Goal: Complete application form: Complete application form

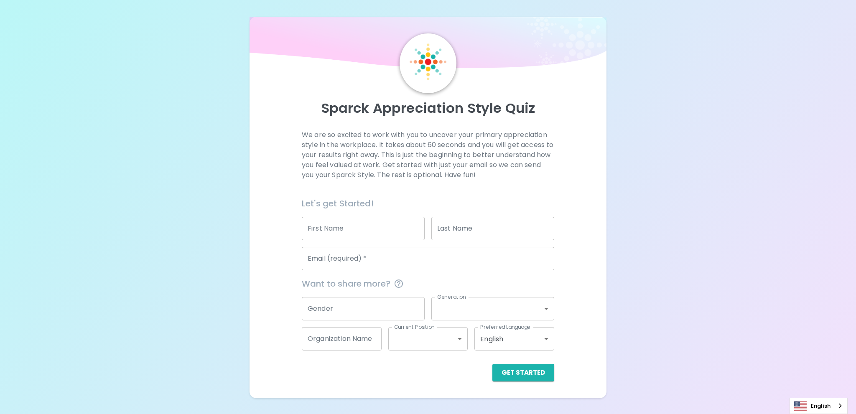
click at [344, 222] on input "First Name" at bounding box center [363, 228] width 123 height 23
type input "[PERSON_NAME]"
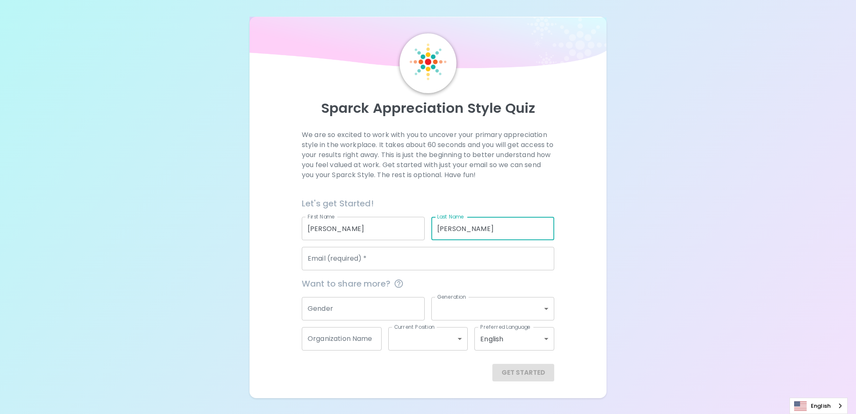
type input "[PERSON_NAME]"
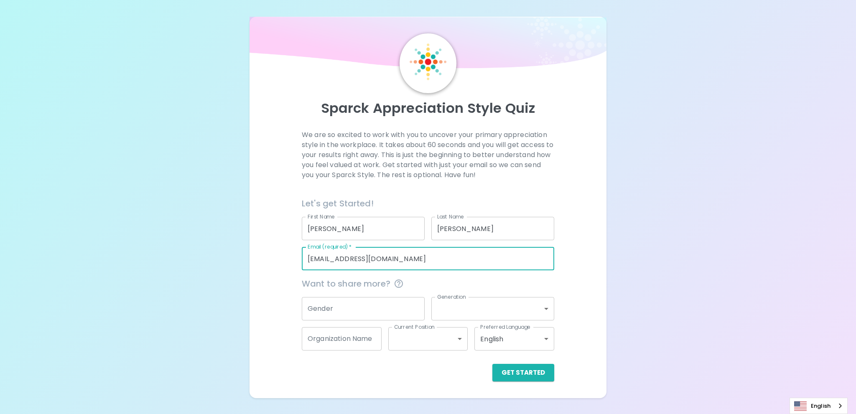
type input "[EMAIL_ADDRESS][DOMAIN_NAME]"
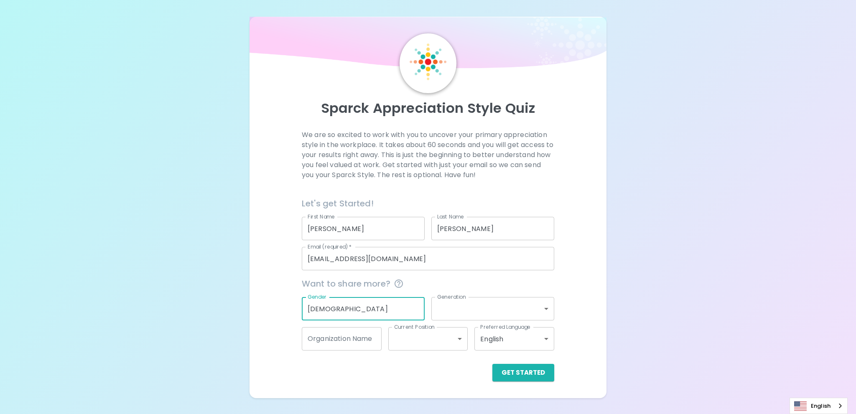
type input "[DEMOGRAPHIC_DATA]"
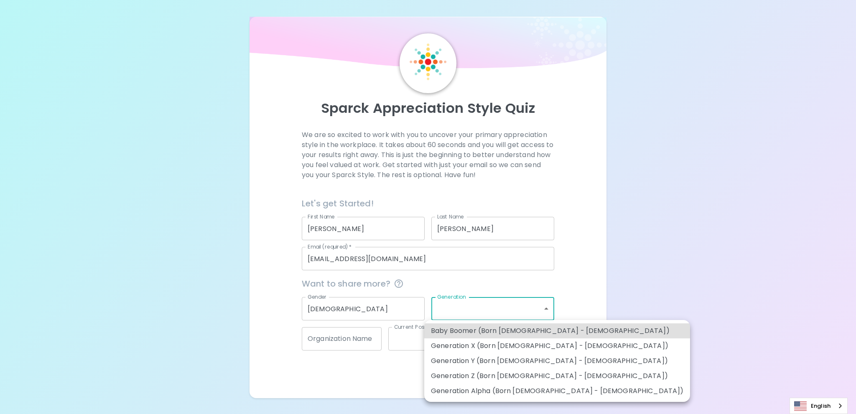
click at [534, 317] on body "Sparck Appreciation Style Quiz We are so excited to work with you to uncover yo…" at bounding box center [428, 207] width 856 height 414
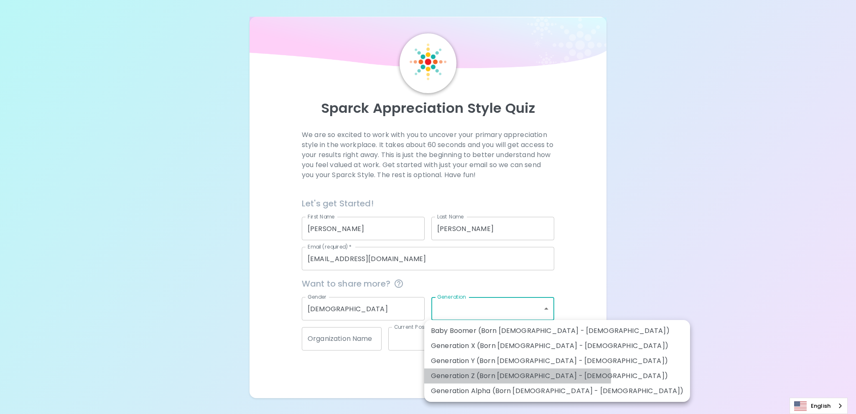
click at [517, 379] on li "Generation Z (Born [DEMOGRAPHIC_DATA] - [DEMOGRAPHIC_DATA])" at bounding box center [557, 376] width 266 height 15
type input "generation_z"
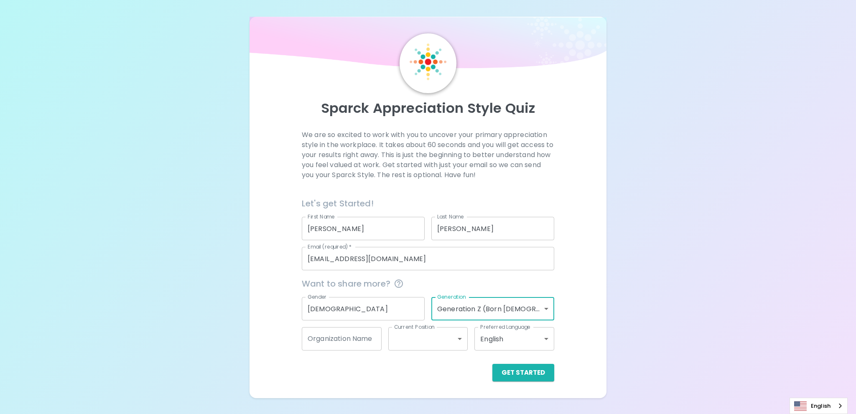
click at [352, 345] on input "Organization Name" at bounding box center [342, 338] width 80 height 23
type input "CFO Accounting"
click at [446, 347] on body "Sparck Appreciation Style Quiz We are so excited to work with you to uncover yo…" at bounding box center [428, 207] width 856 height 414
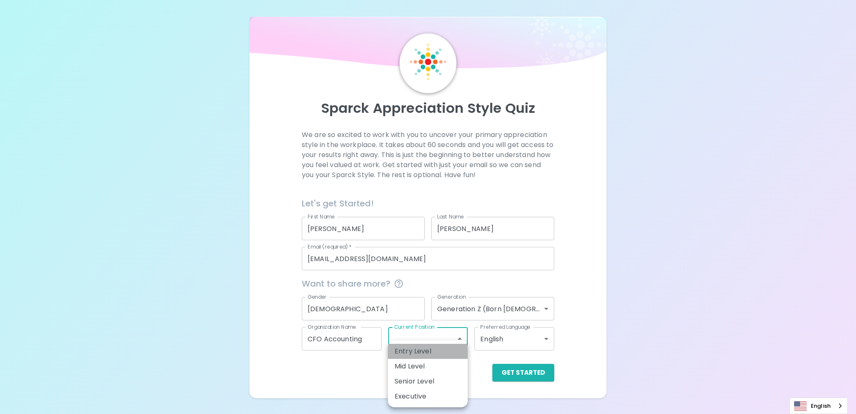
click at [410, 355] on li "Entry Level" at bounding box center [428, 351] width 80 height 15
type input "entry_level"
click at [510, 375] on button "Get Started" at bounding box center [523, 373] width 62 height 18
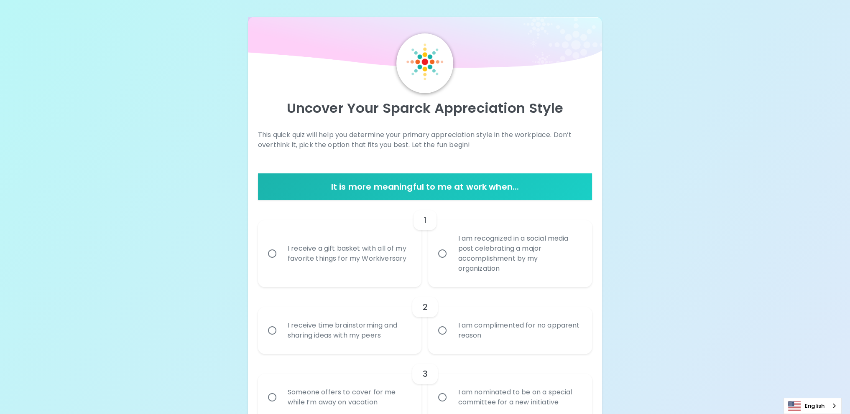
scroll to position [42, 0]
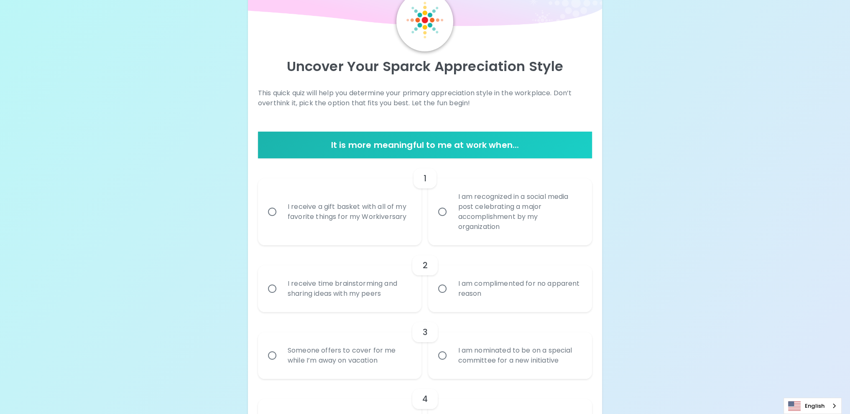
click at [386, 225] on div "I receive a gift basket with all of my favorite things for my Workiversary" at bounding box center [349, 212] width 136 height 40
click at [281, 221] on input "I receive a gift basket with all of my favorite things for my Workiversary" at bounding box center [272, 212] width 18 height 18
radio input "true"
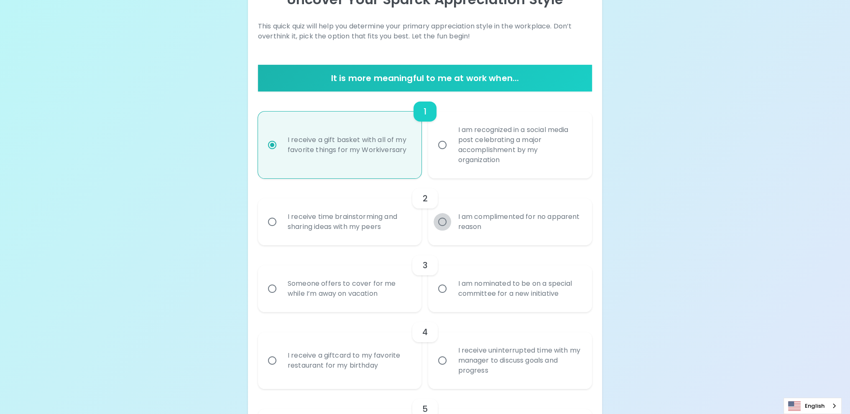
click at [438, 228] on input "I am complimented for no apparent reason" at bounding box center [443, 222] width 18 height 18
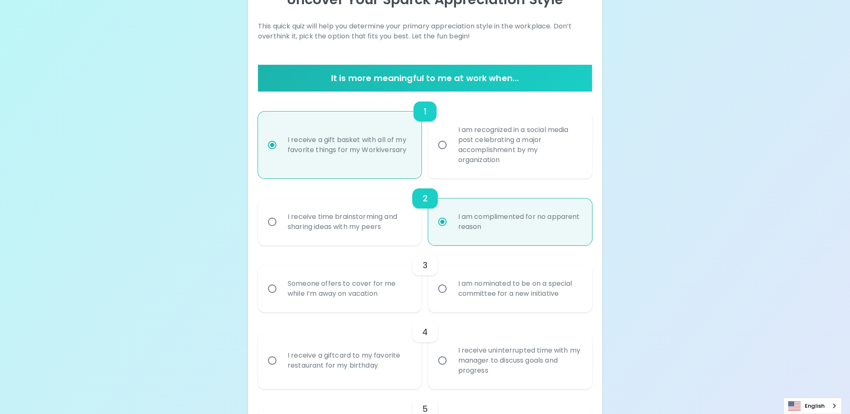
scroll to position [176, 0]
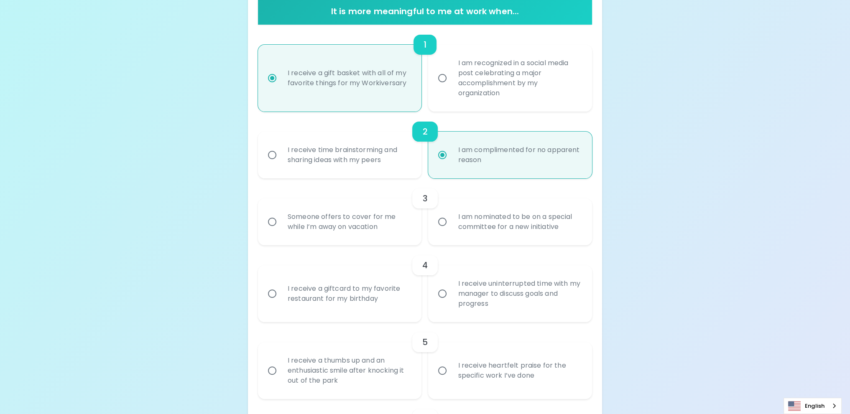
radio input "true"
click at [374, 229] on div "Someone offers to cover for me while I’m away on vacation" at bounding box center [349, 222] width 136 height 40
click at [281, 229] on input "Someone offers to cover for me while I’m away on vacation" at bounding box center [272, 222] width 18 height 18
radio input "false"
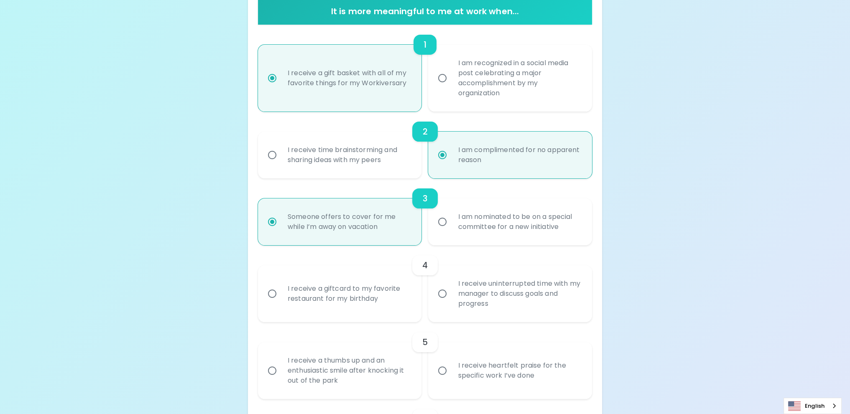
scroll to position [242, 0]
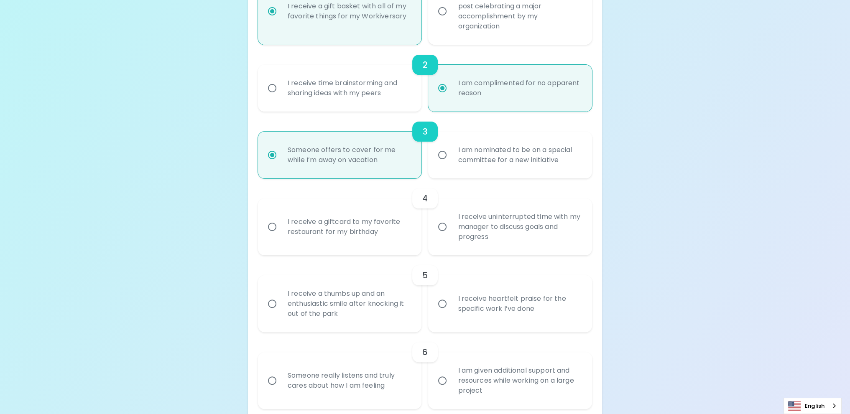
radio input "true"
click at [374, 229] on div "I receive a giftcard to my favorite restaurant for my birthday" at bounding box center [349, 227] width 136 height 40
click at [281, 229] on input "I receive a giftcard to my favorite restaurant for my birthday" at bounding box center [272, 227] width 18 height 18
radio input "false"
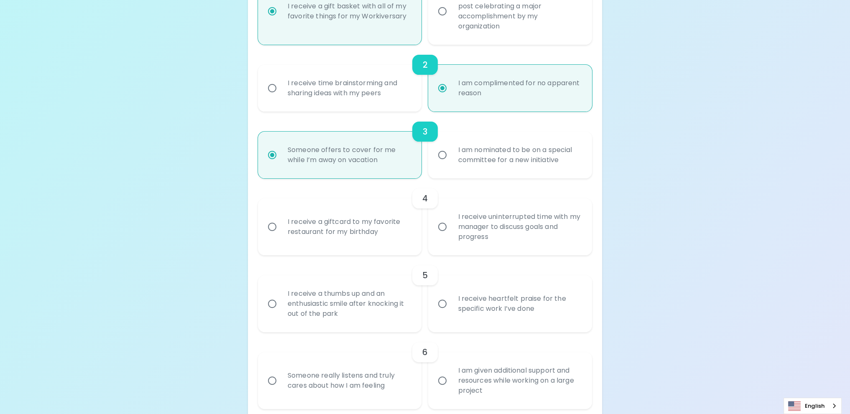
scroll to position [309, 0]
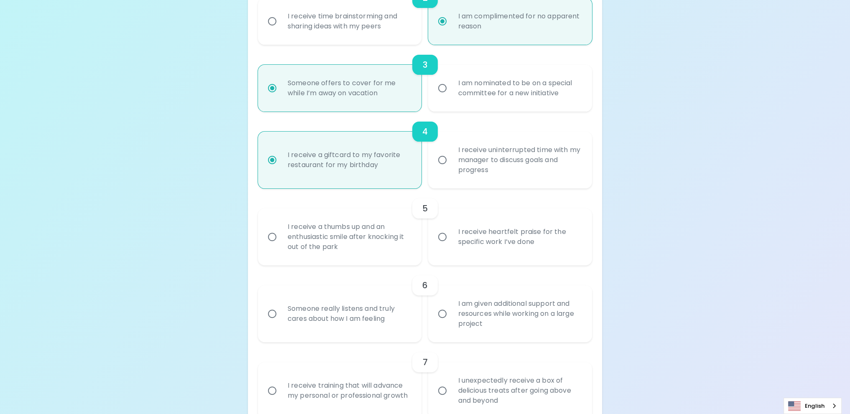
radio input "true"
click at [516, 238] on div "I receive heartfelt praise for the specific work I’ve done" at bounding box center [519, 237] width 136 height 40
click at [503, 241] on div "I receive heartfelt praise for the specific work I’ve done" at bounding box center [519, 237] width 136 height 40
click at [451, 241] on input "I receive heartfelt praise for the specific work I’ve done" at bounding box center [443, 237] width 18 height 18
radio input "false"
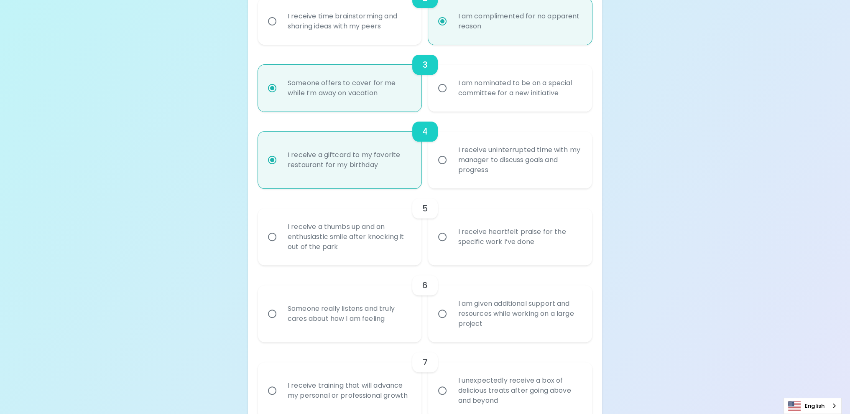
radio input "false"
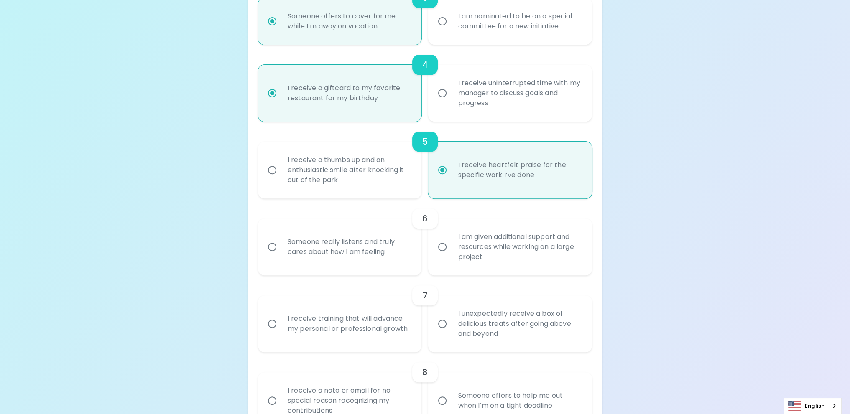
radio input "true"
click at [455, 254] on div "I am given additional support and resources while working on a large project" at bounding box center [519, 247] width 136 height 50
click at [451, 254] on input "I am given additional support and resources while working on a large project" at bounding box center [443, 247] width 18 height 18
radio input "false"
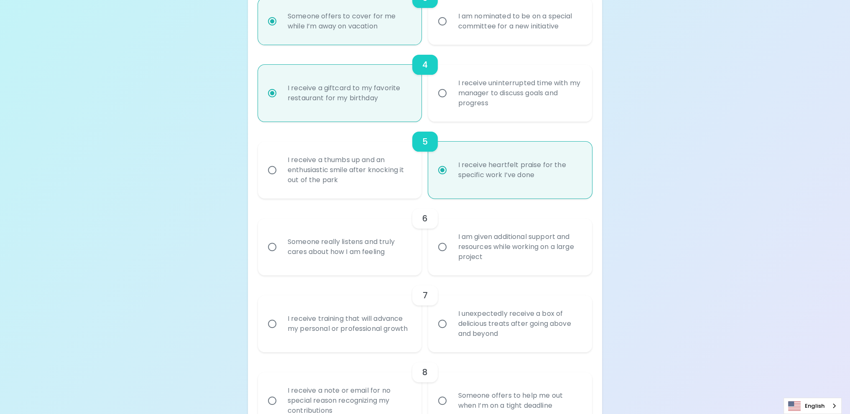
radio input "false"
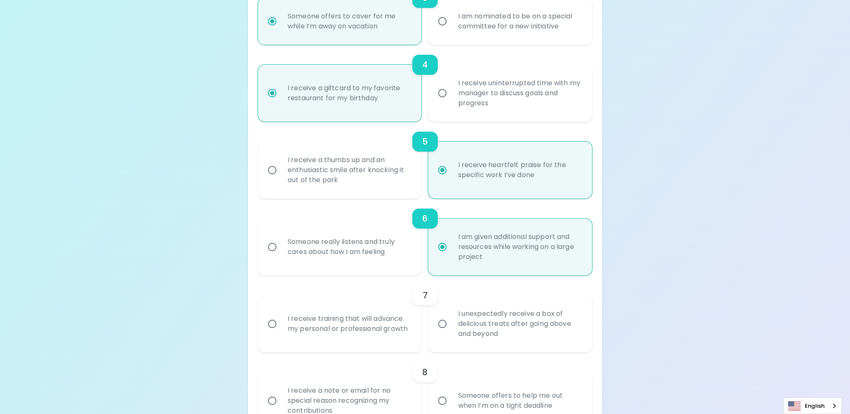
scroll to position [443, 0]
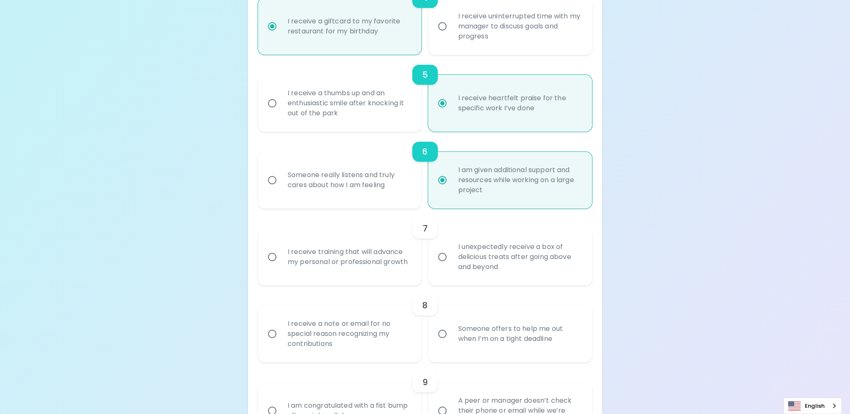
radio input "true"
click at [365, 268] on div "I receive training that will advance my personal or professional growth" at bounding box center [349, 257] width 136 height 40
click at [281, 266] on input "I receive training that will advance my personal or professional growth" at bounding box center [272, 257] width 18 height 18
radio input "false"
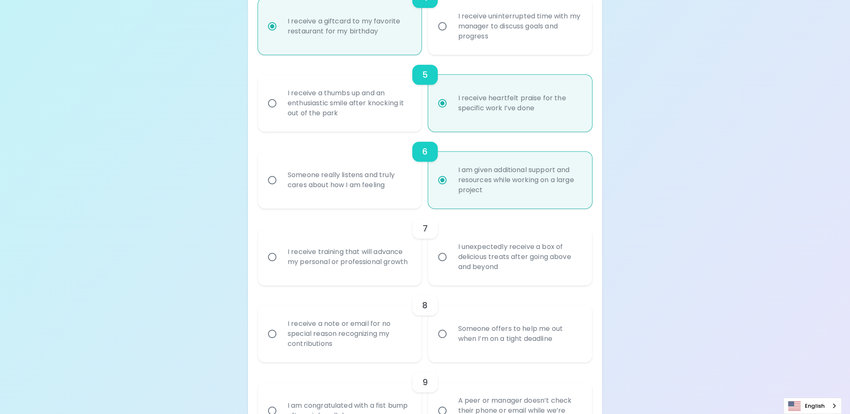
radio input "false"
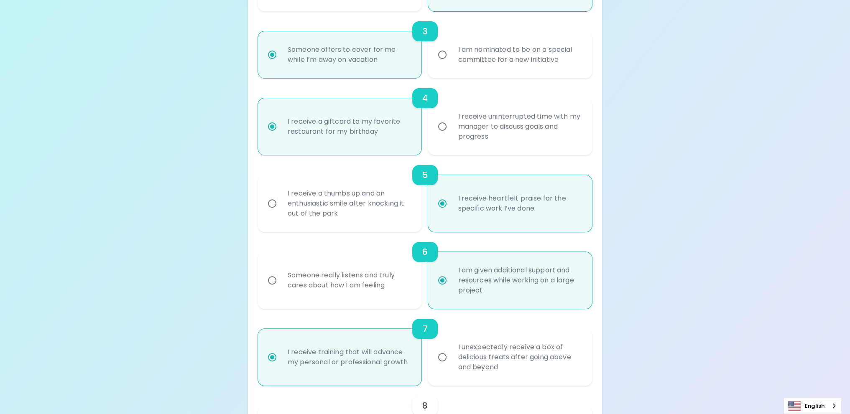
scroll to position [468, 0]
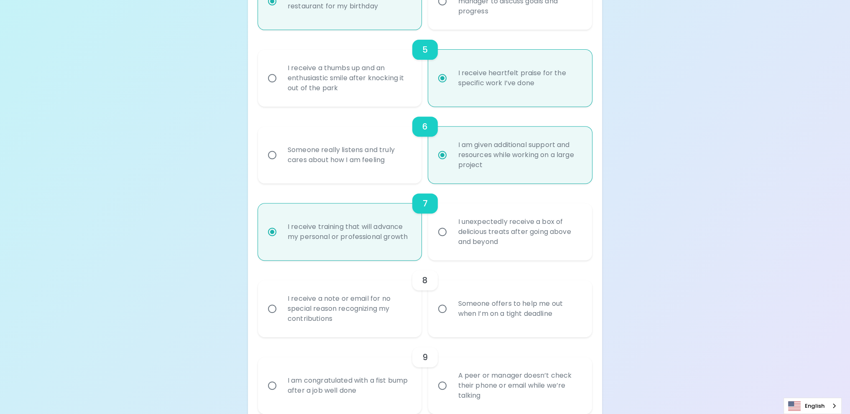
radio input "true"
click at [441, 237] on input "I unexpectedly receive a box of delicious treats after going above and beyond" at bounding box center [443, 232] width 18 height 18
radio input "false"
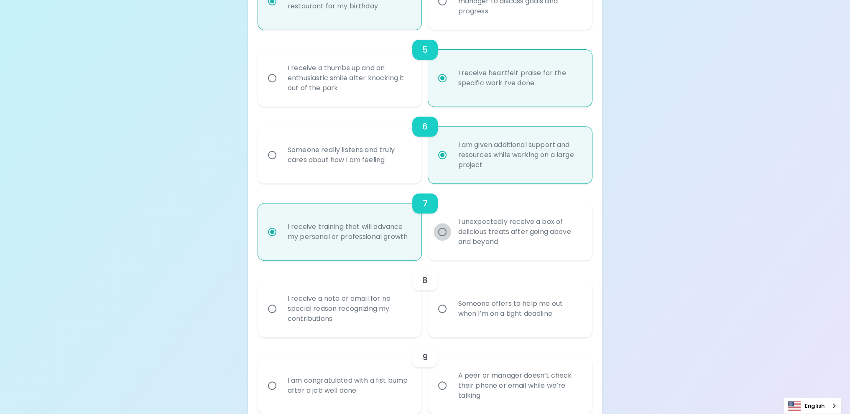
radio input "false"
radio input "true"
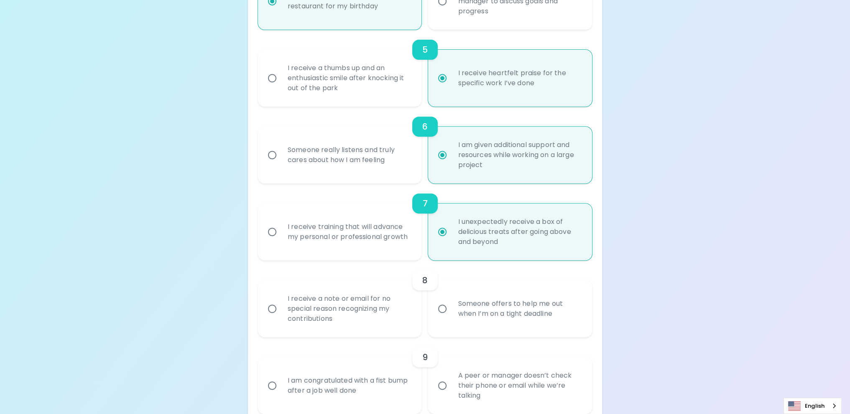
radio input "true"
click at [494, 322] on div "Someone offers to help me out when I’m on a tight deadline" at bounding box center [519, 309] width 136 height 40
click at [451, 318] on input "Someone offers to help me out when I’m on a tight deadline" at bounding box center [443, 309] width 18 height 18
radio input "false"
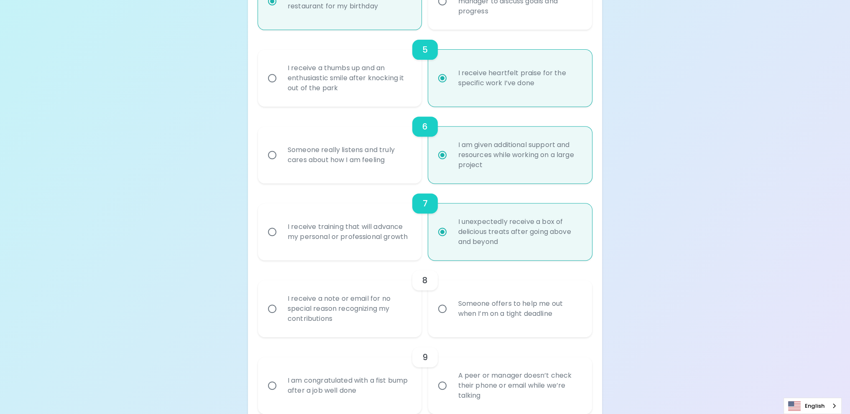
radio input "false"
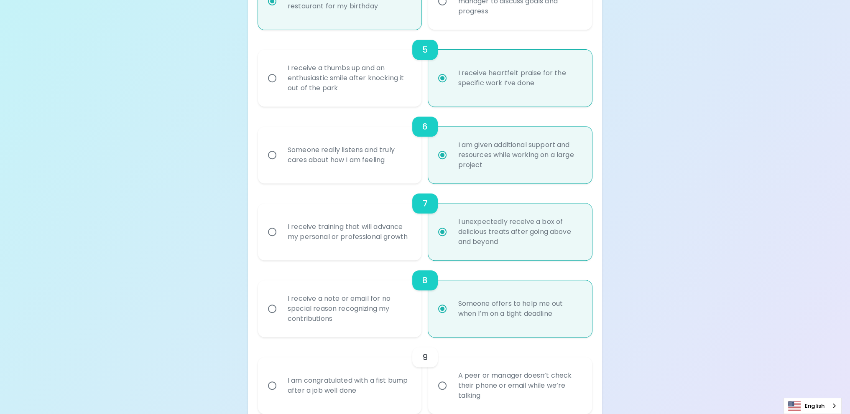
scroll to position [535, 0]
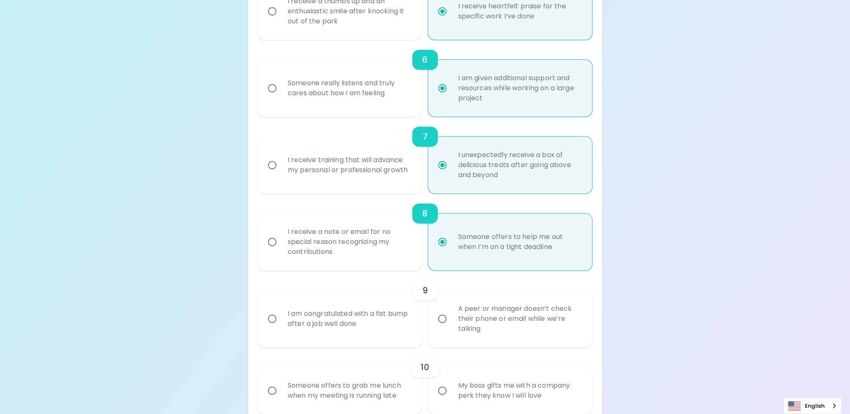
radio input "true"
click at [394, 324] on div "I am congratulated with a fist bump after a job well done" at bounding box center [349, 319] width 136 height 40
click at [281, 324] on input "I am congratulated with a fist bump after a job well done" at bounding box center [272, 319] width 18 height 18
radio input "false"
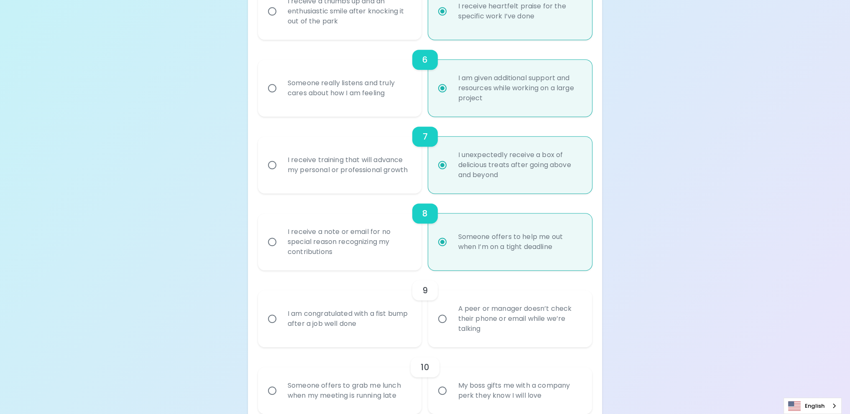
radio input "false"
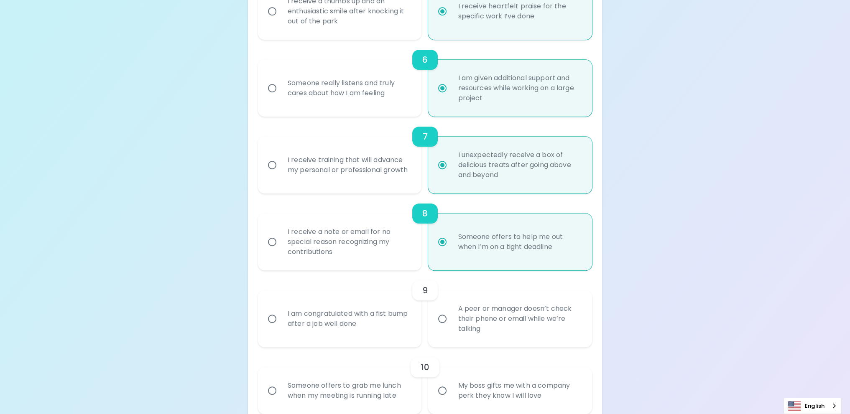
scroll to position [602, 0]
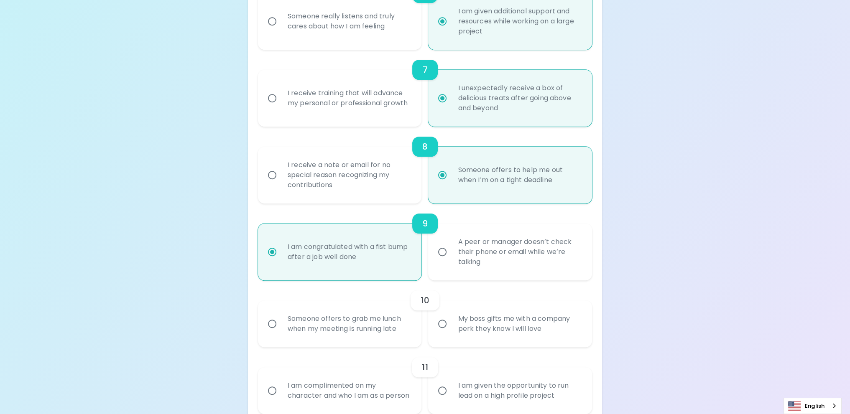
radio input "true"
click at [418, 327] on div "Someone offers to grab me lunch when my meeting is running late" at bounding box center [340, 324] width 164 height 47
click at [413, 327] on div "Someone offers to grab me lunch when my meeting is running late" at bounding box center [349, 324] width 136 height 40
click at [281, 327] on input "Someone offers to grab me lunch when my meeting is running late" at bounding box center [272, 324] width 18 height 18
radio input "false"
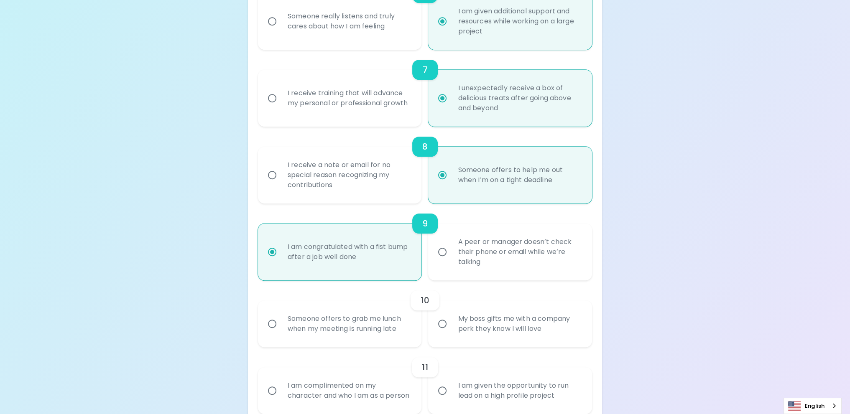
radio input "false"
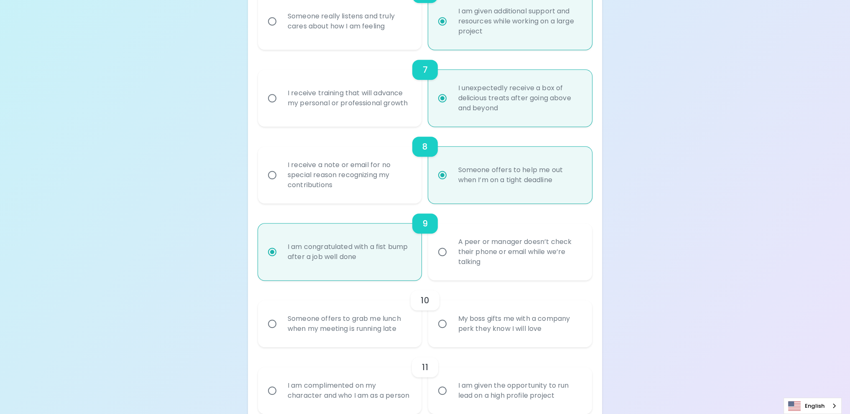
radio input "false"
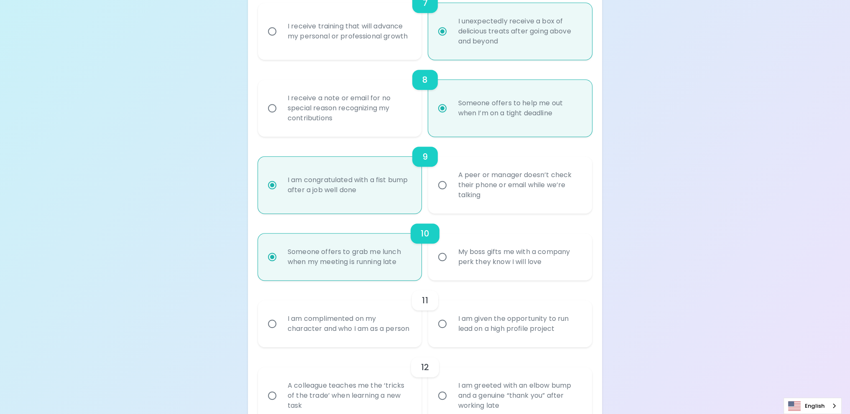
radio input "true"
click at [415, 328] on div "I am complimented on my character and who I am as a person" at bounding box center [349, 324] width 136 height 40
click at [281, 328] on input "I am complimented on my character and who I am as a person" at bounding box center [272, 324] width 18 height 18
radio input "false"
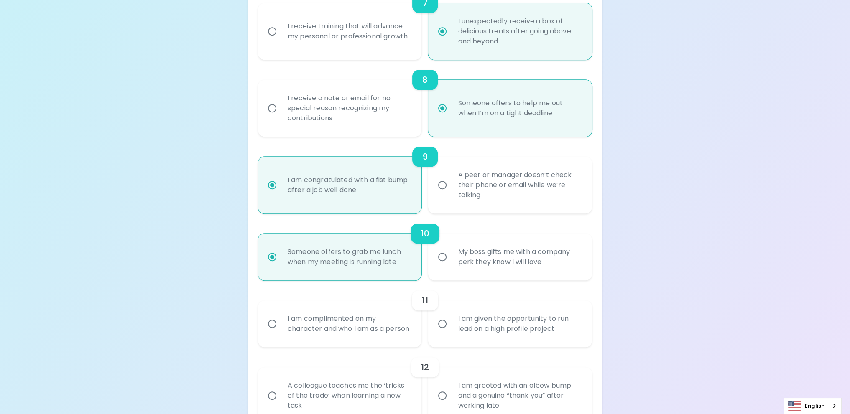
radio input "false"
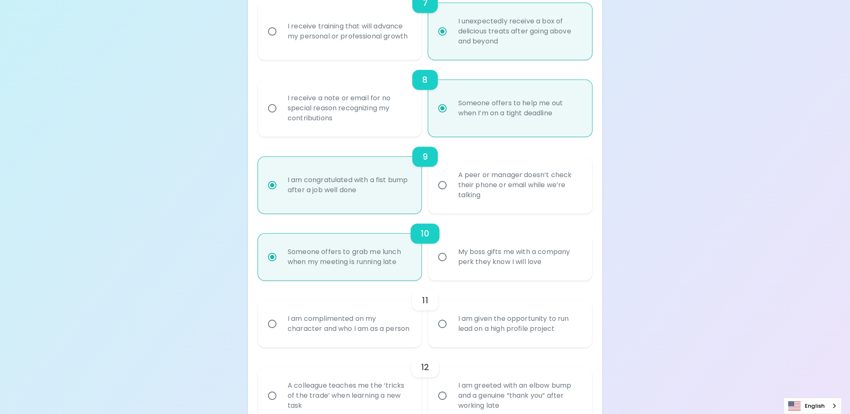
radio input "false"
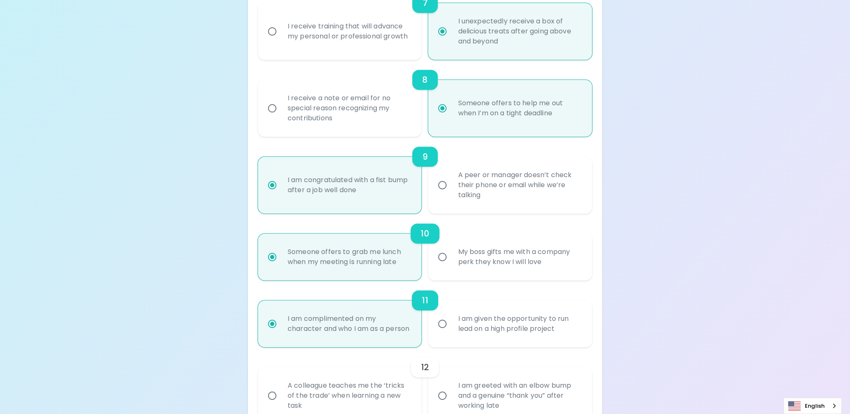
scroll to position [736, 0]
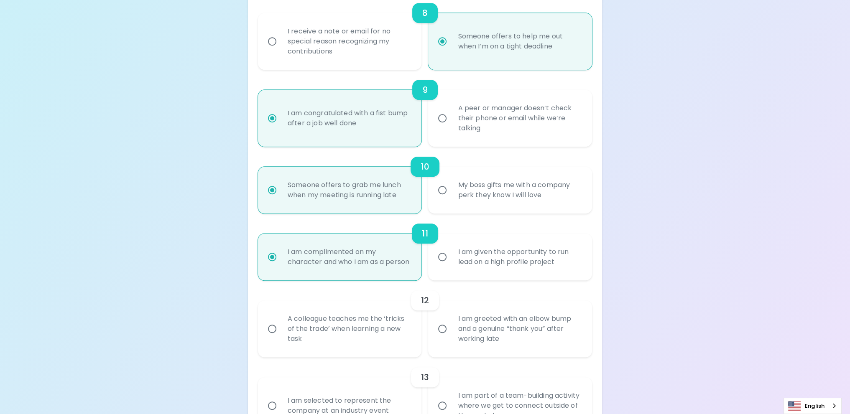
radio input "true"
click at [395, 342] on div "A colleague teaches me the ‘tricks of the trade’ when learning a new task" at bounding box center [349, 329] width 136 height 50
click at [281, 338] on input "A colleague teaches me the ‘tricks of the trade’ when learning a new task" at bounding box center [272, 329] width 18 height 18
radio input "false"
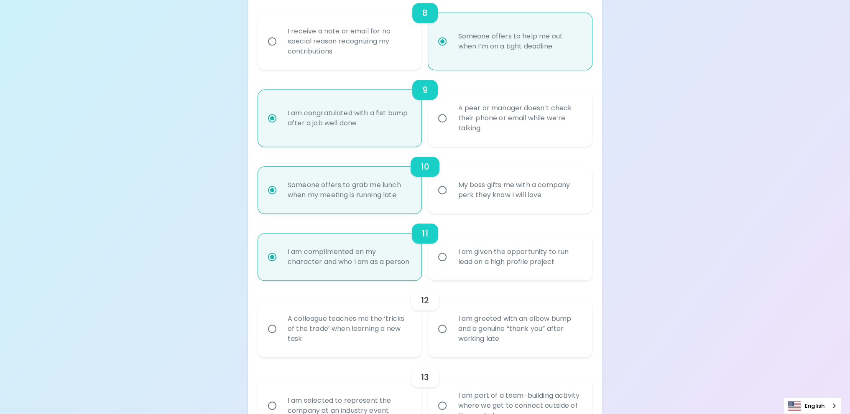
radio input "false"
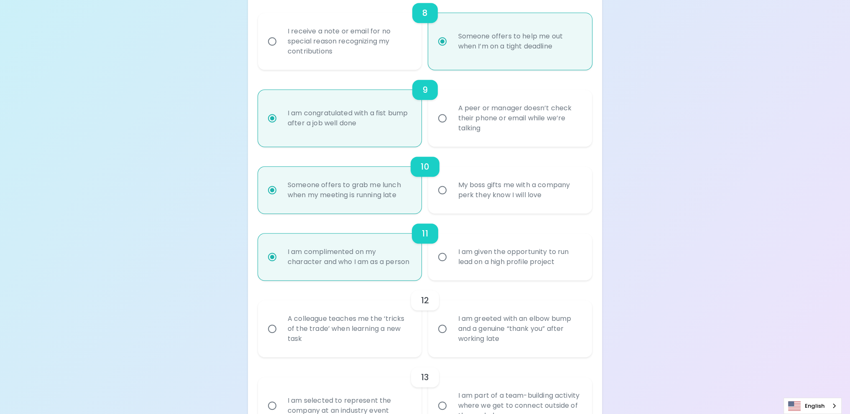
radio input "false"
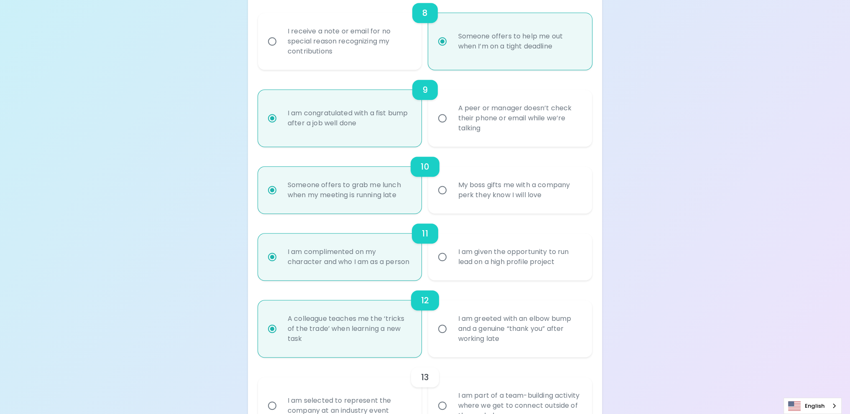
scroll to position [803, 0]
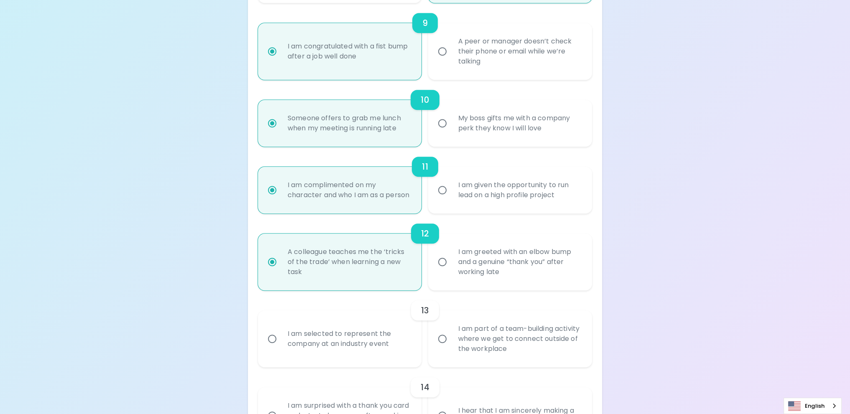
radio input "true"
click at [470, 353] on div "I am part of a team-building activity where we get to connect outside of the wo…" at bounding box center [519, 339] width 136 height 50
click at [451, 348] on input "I am part of a team-building activity where we get to connect outside of the wo…" at bounding box center [443, 339] width 18 height 18
radio input "false"
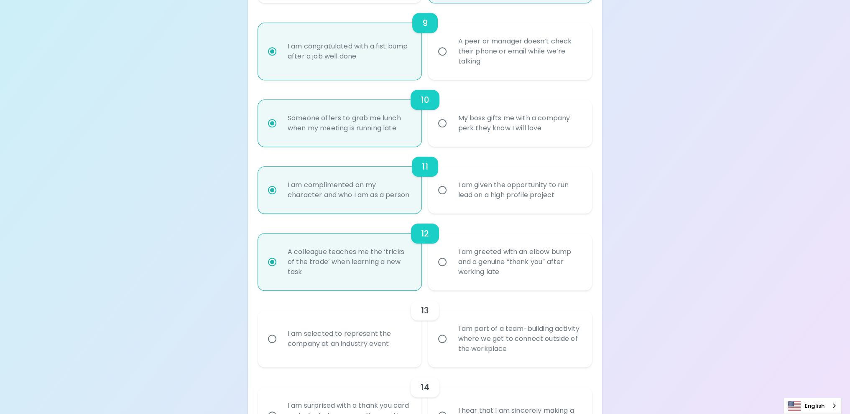
radio input "false"
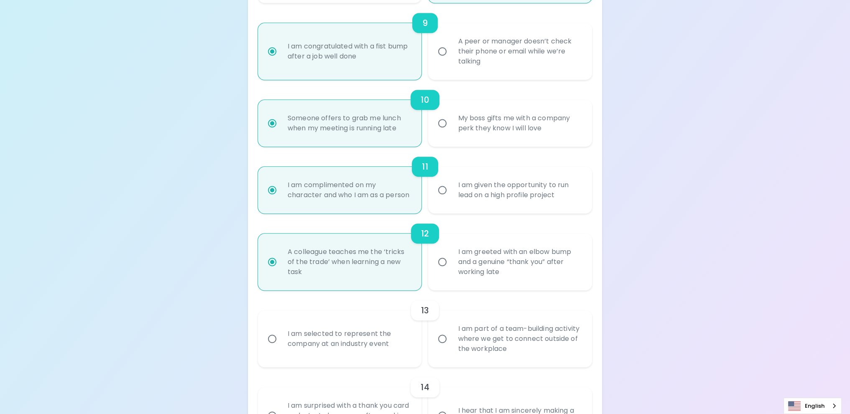
radio input "false"
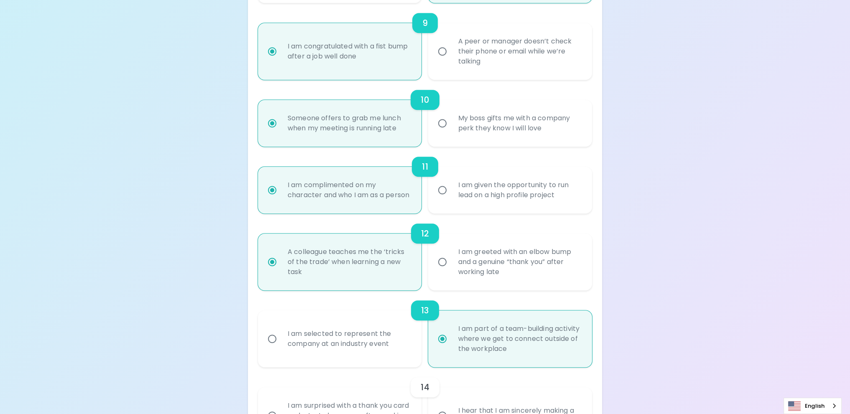
scroll to position [870, 0]
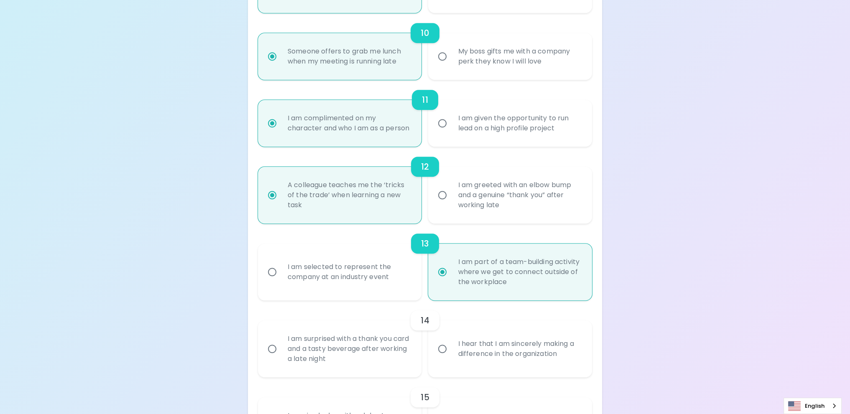
radio input "true"
click at [397, 301] on label "I am selected to represent the company at an industry event" at bounding box center [335, 272] width 164 height 57
click at [281, 281] on input "I am selected to represent the company at an industry event" at bounding box center [272, 272] width 18 height 18
radio input "false"
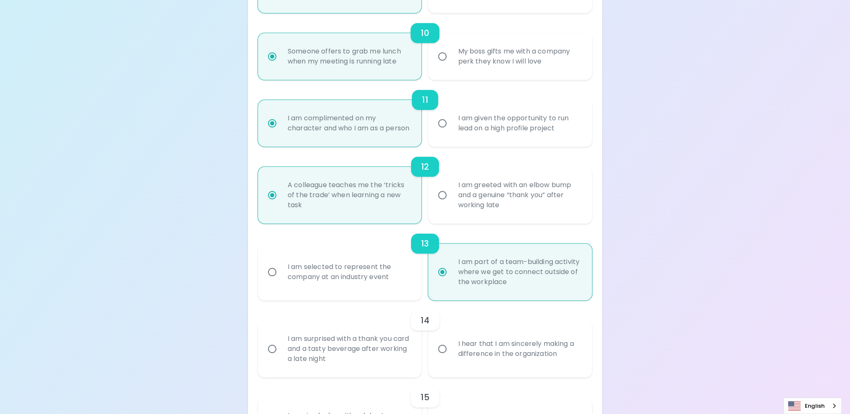
radio input "false"
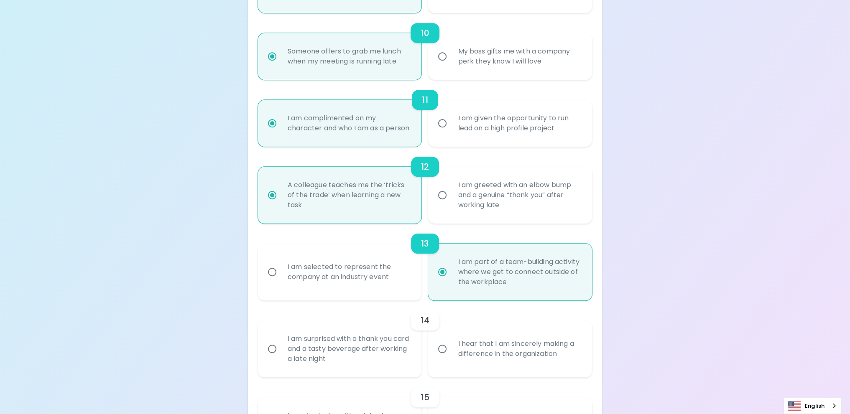
radio input "false"
radio input "true"
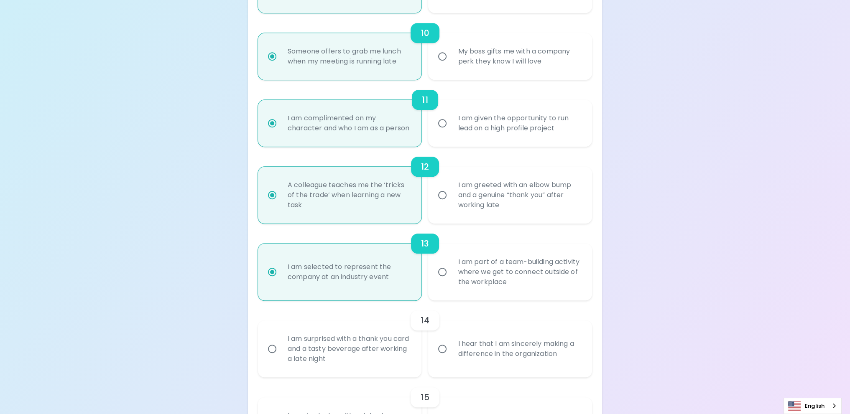
radio input "true"
click at [443, 301] on label "I am part of a team-building activity where we get to connect outside of the wo…" at bounding box center [505, 272] width 164 height 57
click at [443, 281] on input "I am part of a team-building activity where we get to connect outside of the wo…" at bounding box center [443, 272] width 18 height 18
radio input "false"
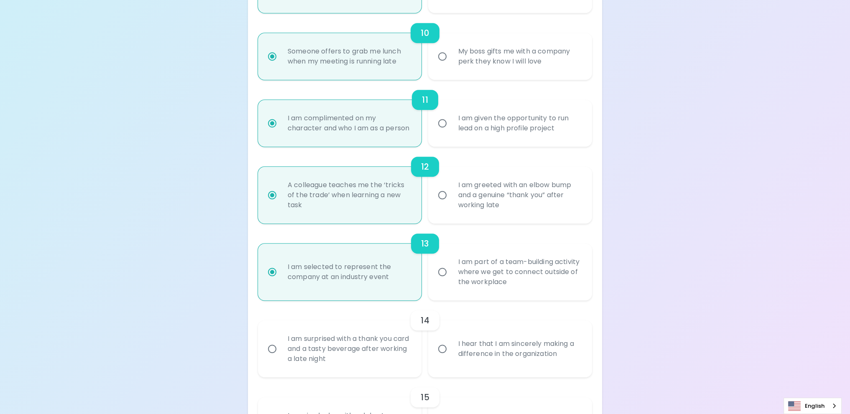
radio input "false"
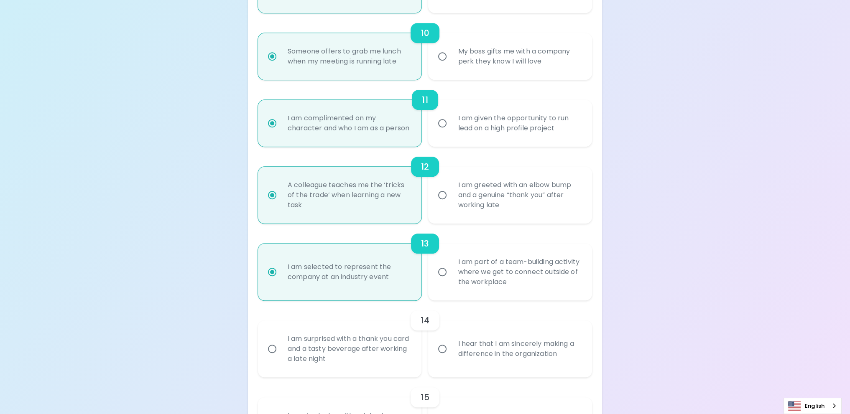
radio input "false"
radio input "true"
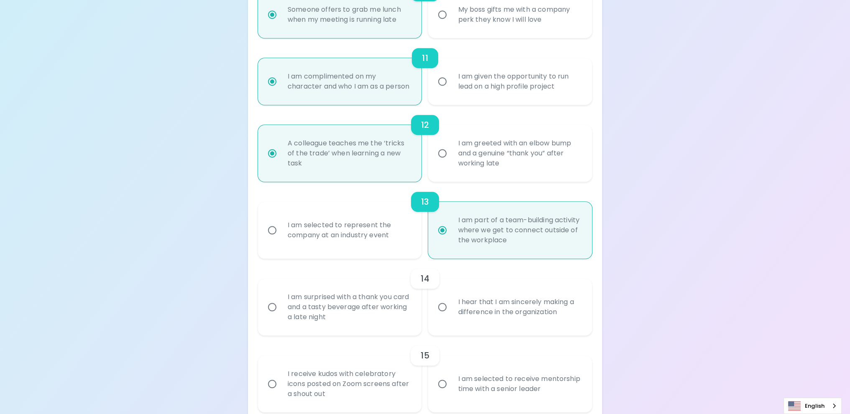
scroll to position [953, 0]
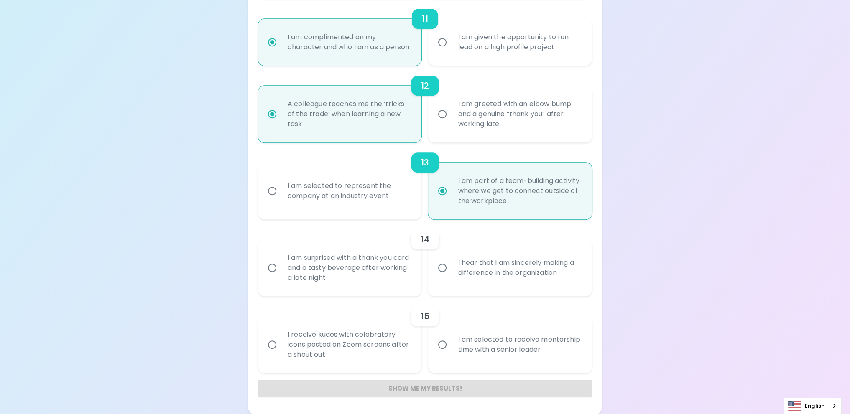
radio input "true"
click at [447, 277] on input "I hear that I am sincerely making a difference in the organization" at bounding box center [443, 268] width 18 height 18
radio input "false"
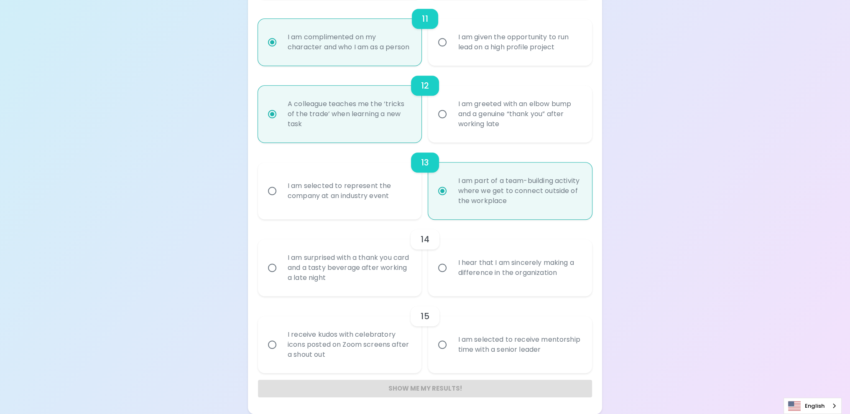
radio input "false"
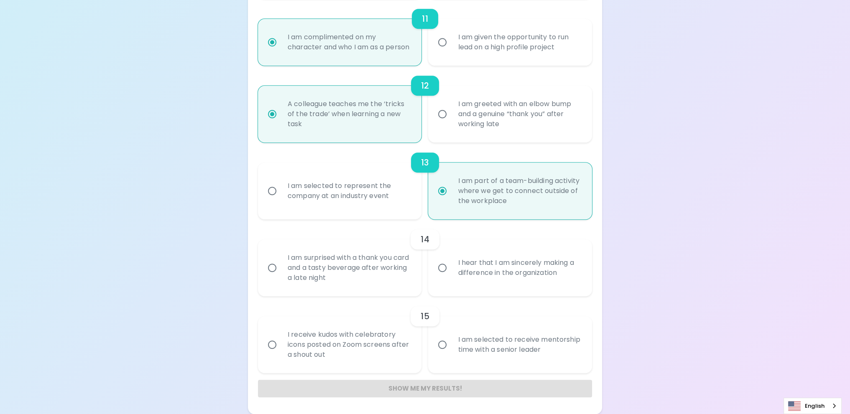
radio input "false"
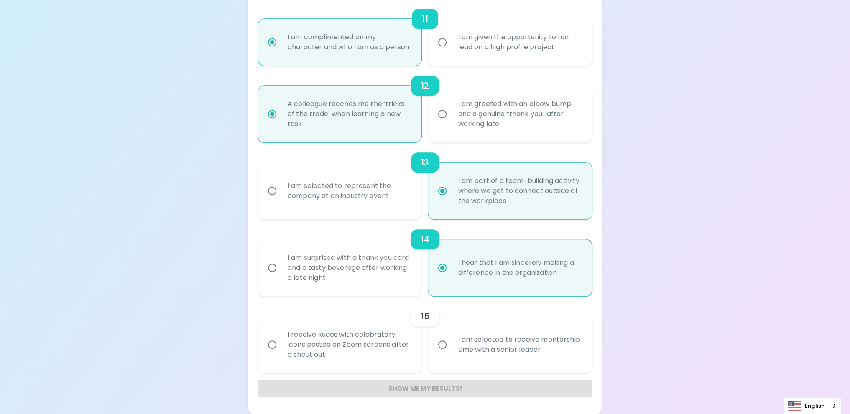
scroll to position [960, 0]
radio input "true"
click at [410, 274] on div "I am surprised with a thank you card and a tasty beverage after working a late …" at bounding box center [349, 268] width 136 height 50
click at [281, 274] on input "I am surprised with a thank you card and a tasty beverage after working a late …" at bounding box center [272, 268] width 18 height 18
radio input "false"
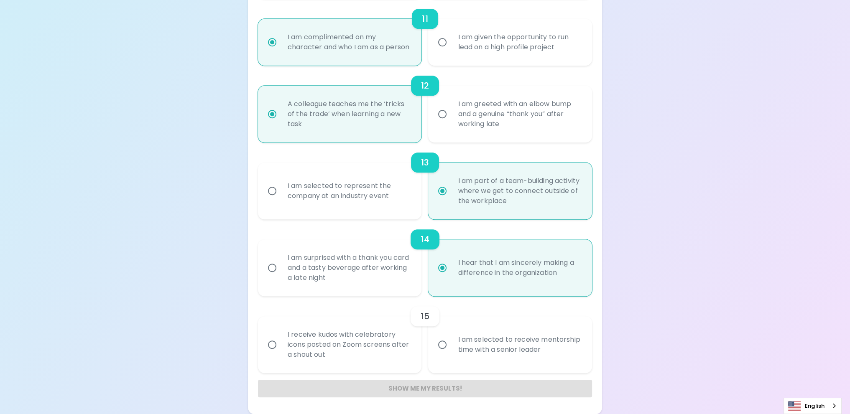
radio input "false"
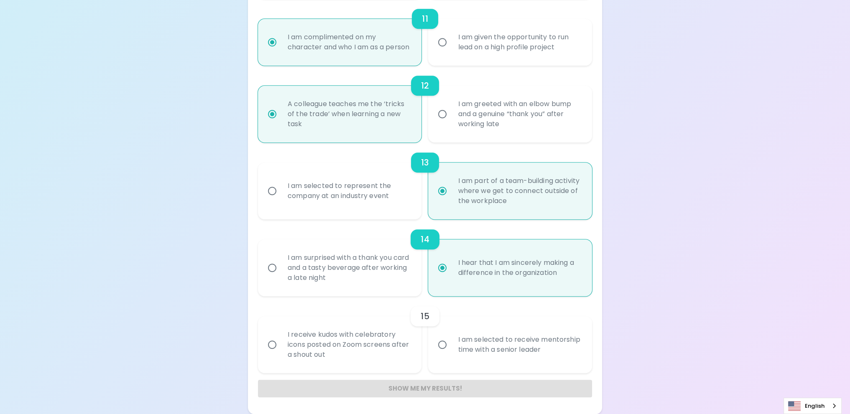
radio input "false"
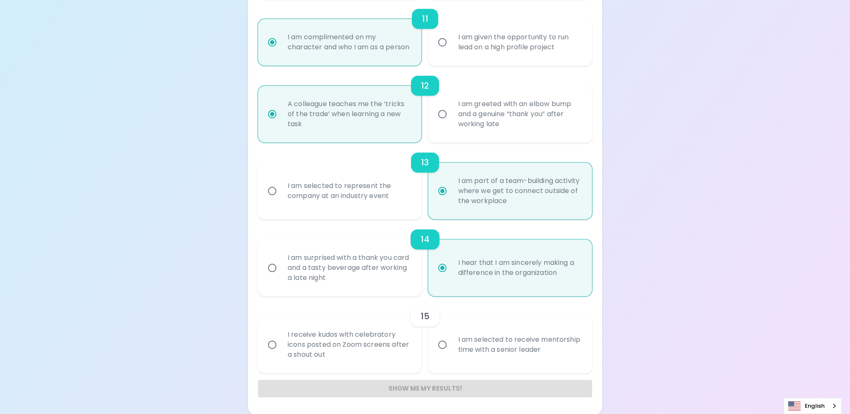
radio input "false"
radio input "true"
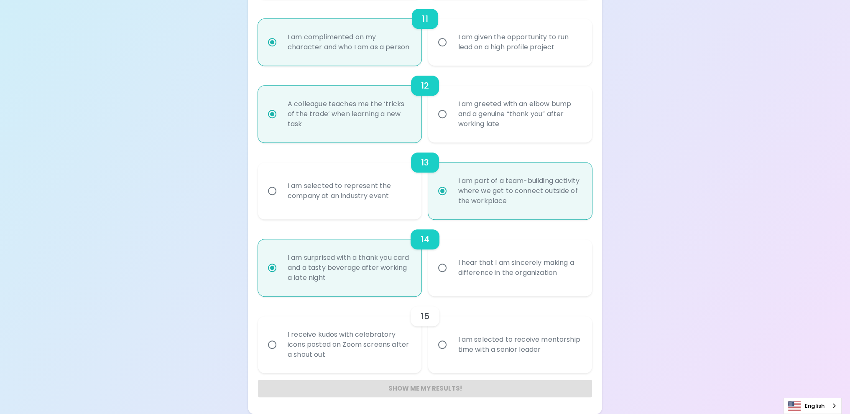
radio input "true"
click at [442, 272] on input "I hear that I am sincerely making a difference in the organization" at bounding box center [443, 268] width 18 height 18
radio input "false"
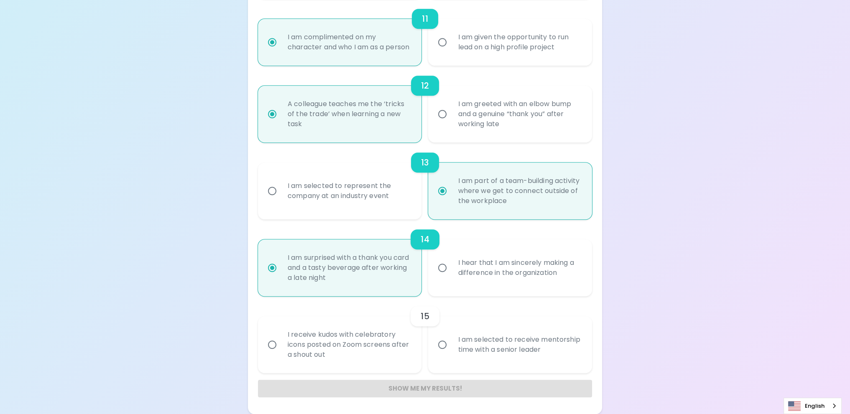
radio input "false"
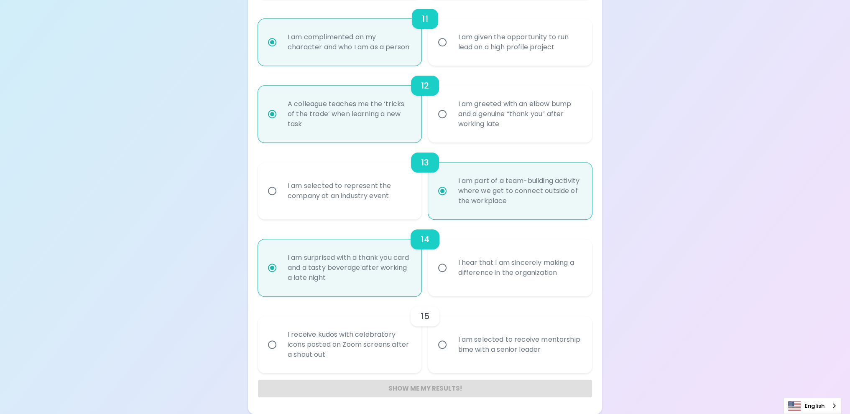
radio input "false"
radio input "true"
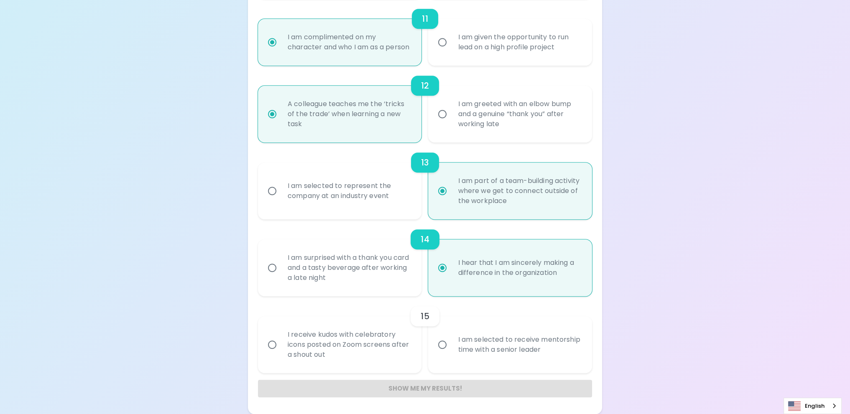
radio input "true"
click at [402, 280] on div "I am surprised with a thank you card and a tasty beverage after working a late …" at bounding box center [349, 268] width 136 height 50
click at [281, 277] on input "I am surprised with a thank you card and a tasty beverage after working a late …" at bounding box center [272, 268] width 18 height 18
radio input "false"
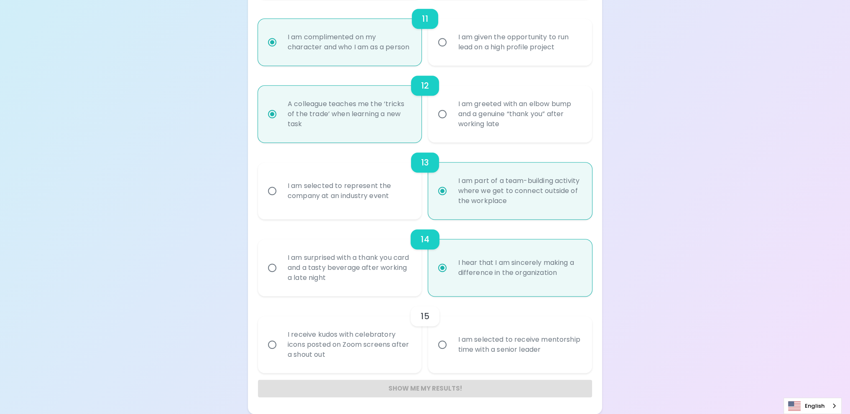
radio input "false"
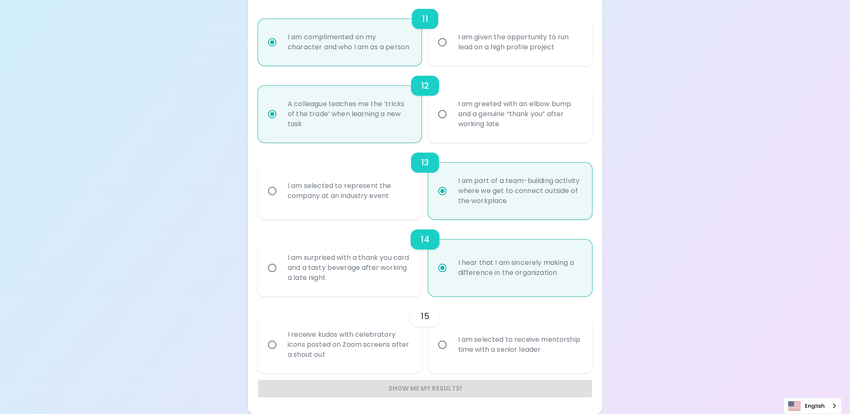
radio input "false"
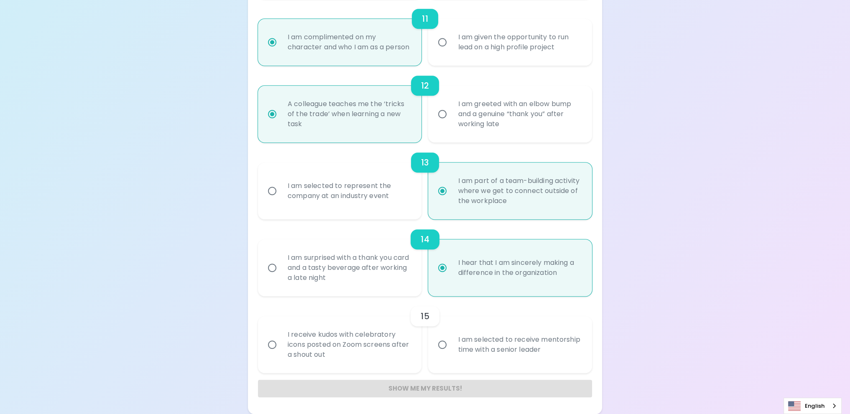
radio input "true"
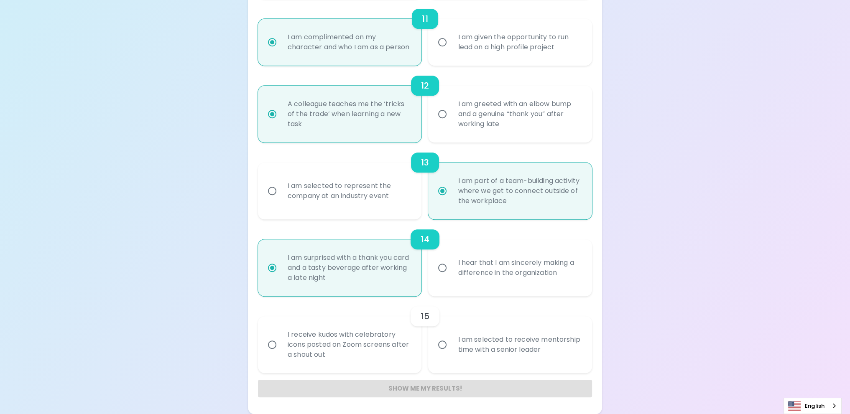
radio input "true"
click at [452, 267] on div "I hear that I am sincerely making a difference in the organization" at bounding box center [519, 268] width 136 height 40
click at [451, 267] on input "I hear that I am sincerely making a difference in the organization" at bounding box center [443, 268] width 18 height 18
radio input "false"
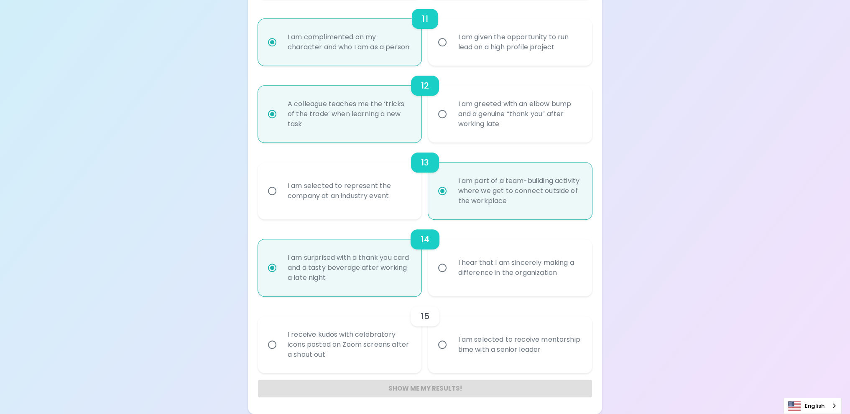
radio input "false"
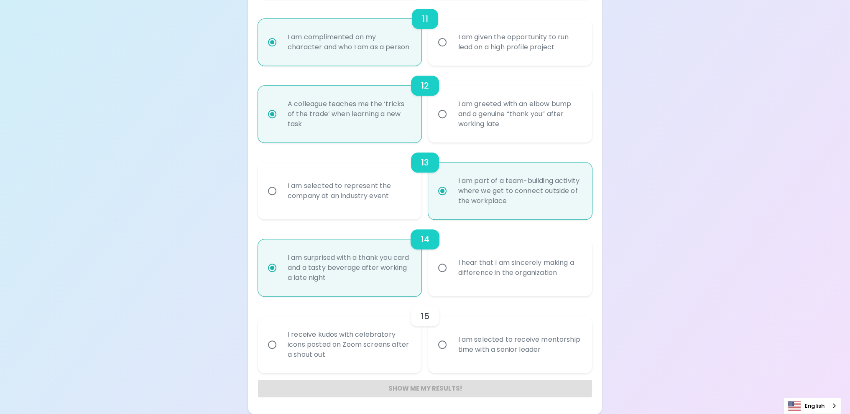
radio input "false"
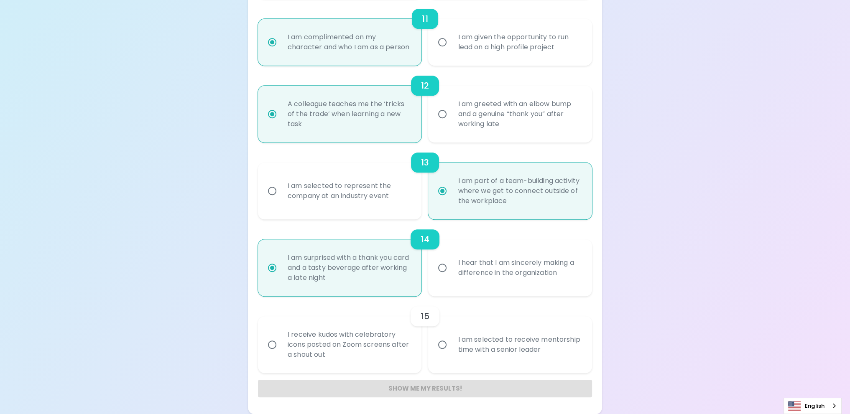
radio input "true"
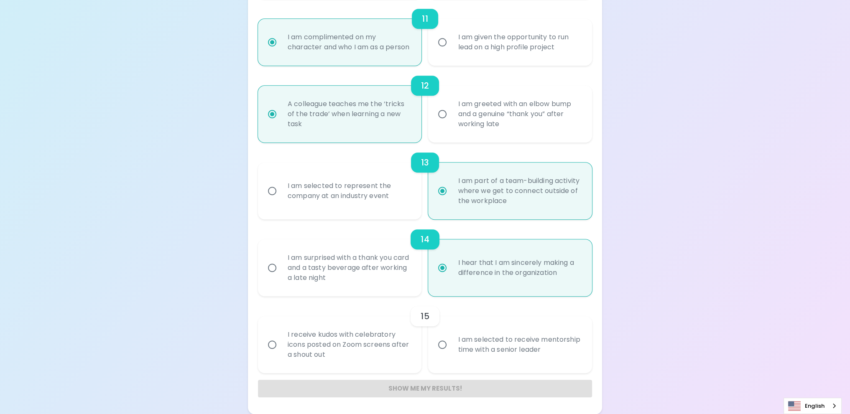
radio input "true"
click at [477, 340] on div "I am selected to receive mentorship time with a senior leader" at bounding box center [519, 345] width 136 height 40
click at [451, 340] on input "I am selected to receive mentorship time with a senior leader" at bounding box center [443, 345] width 18 height 18
radio input "false"
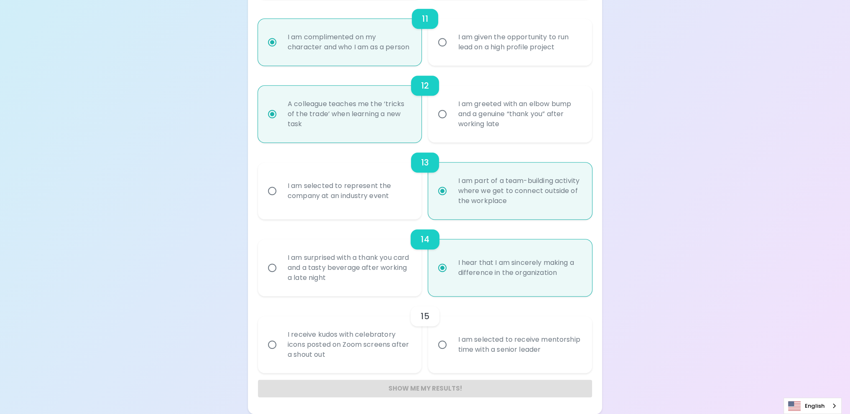
radio input "false"
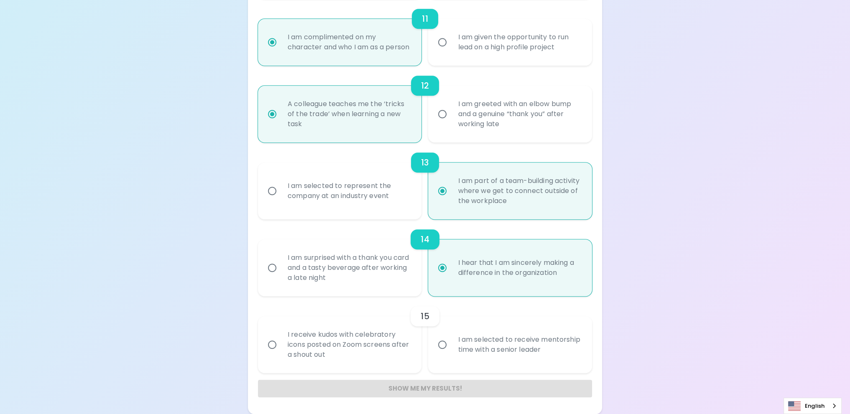
radio input "false"
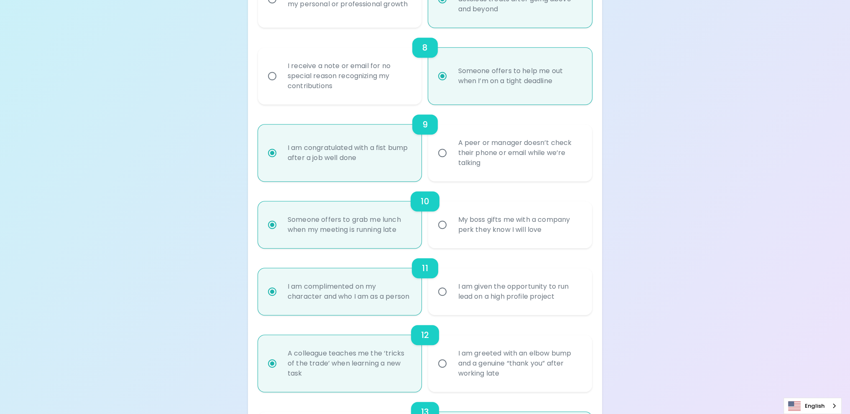
scroll to position [0, 0]
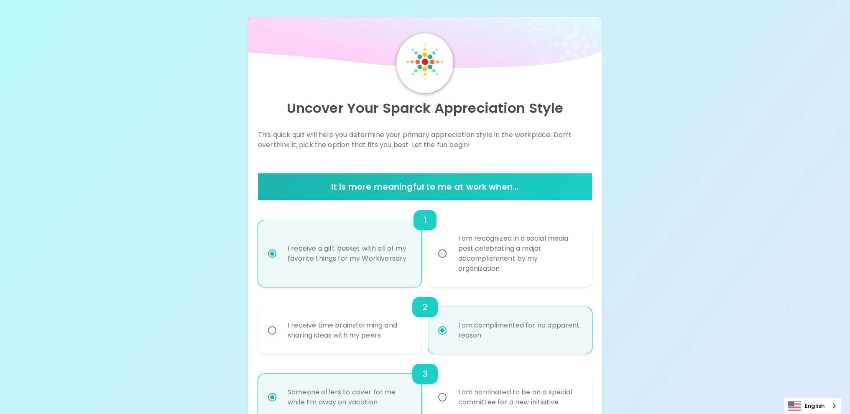
drag, startPoint x: 589, startPoint y: 331, endPoint x: 401, endPoint y: 153, distance: 258.7
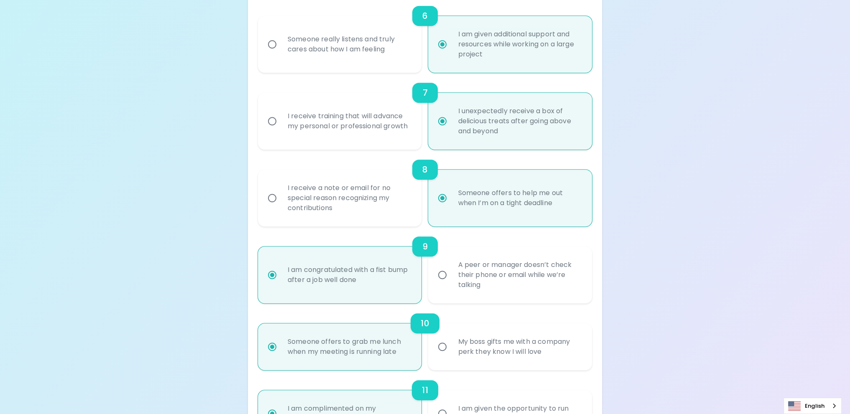
drag, startPoint x: 507, startPoint y: 361, endPoint x: 495, endPoint y: 359, distance: 11.4
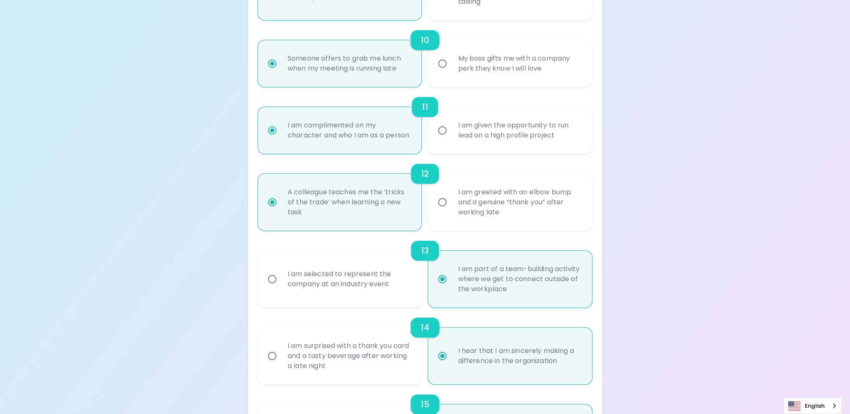
scroll to position [960, 0]
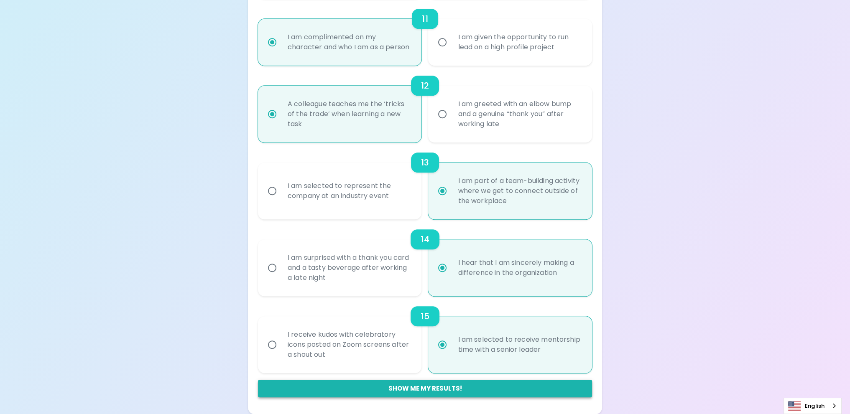
click at [407, 390] on button "Show me my results!" at bounding box center [425, 389] width 334 height 18
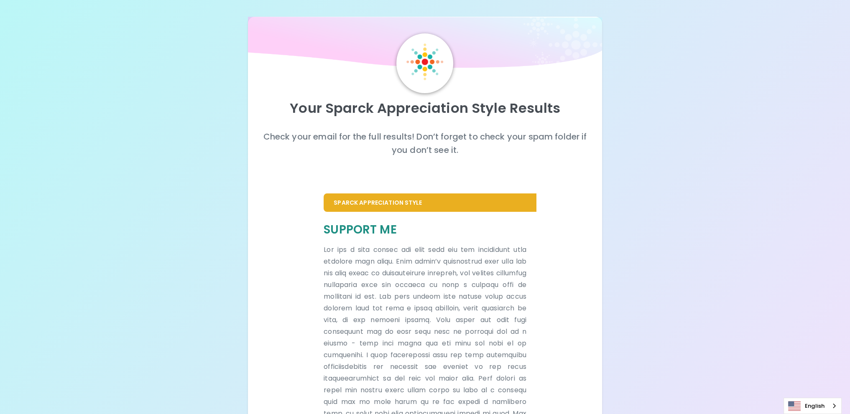
scroll to position [124, 0]
